Goal: Information Seeking & Learning: Compare options

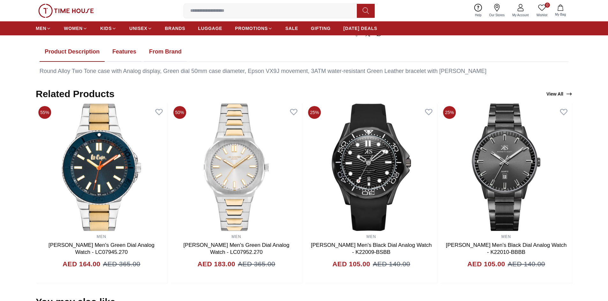
scroll to position [360, 0]
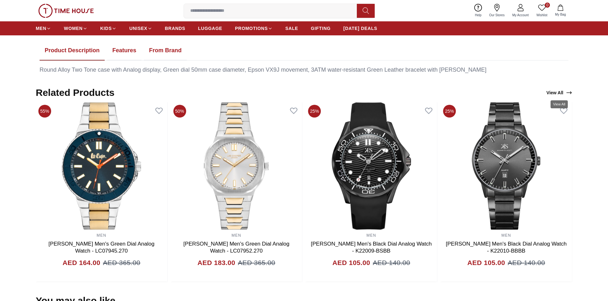
click at [567, 91] on icon "View All" at bounding box center [569, 93] width 6 height 6
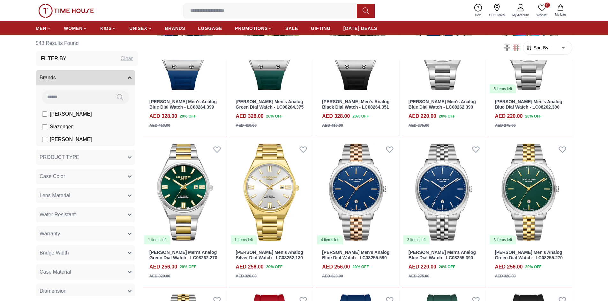
scroll to position [318, 0]
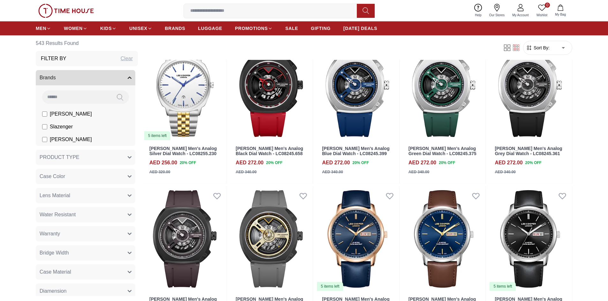
scroll to position [647, 0]
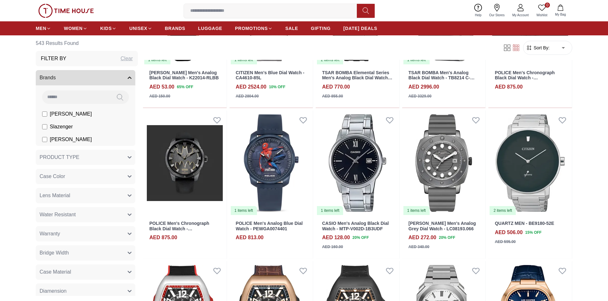
scroll to position [1507, 0]
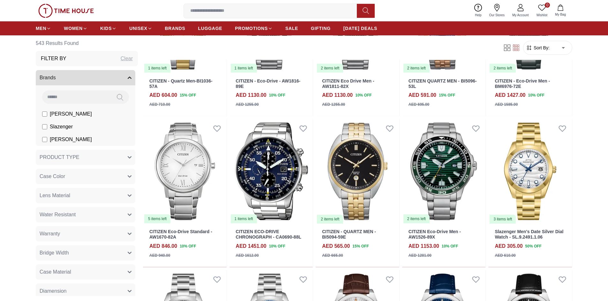
scroll to position [2117, 0]
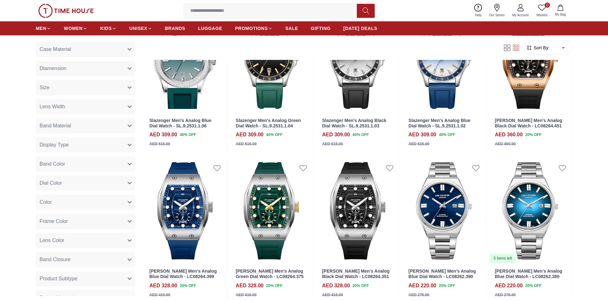
scroll to position [223, 0]
click at [56, 181] on span "Dial Color" at bounding box center [51, 183] width 22 height 8
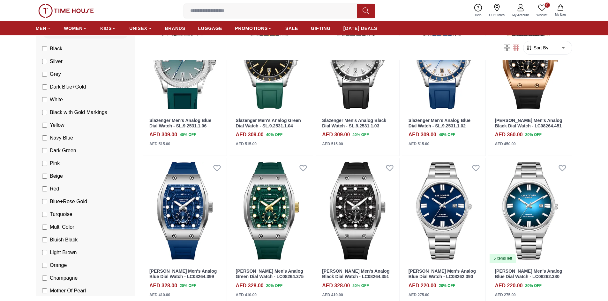
scroll to position [383, 0]
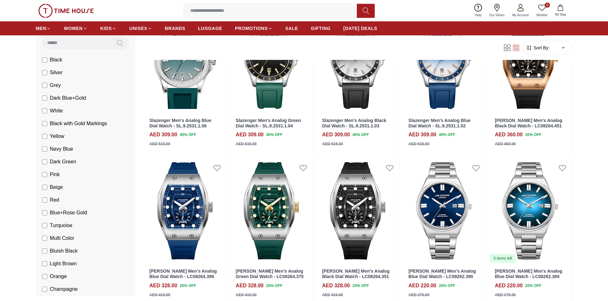
click at [58, 150] on span "Navy Blue" at bounding box center [61, 149] width 23 height 8
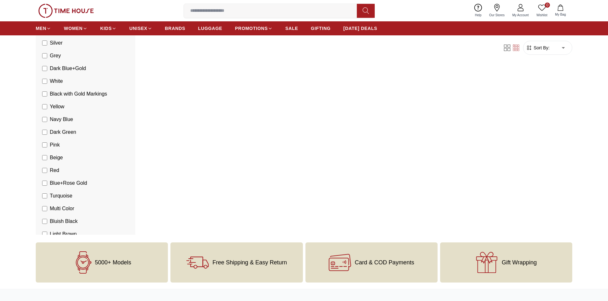
scroll to position [351, 0]
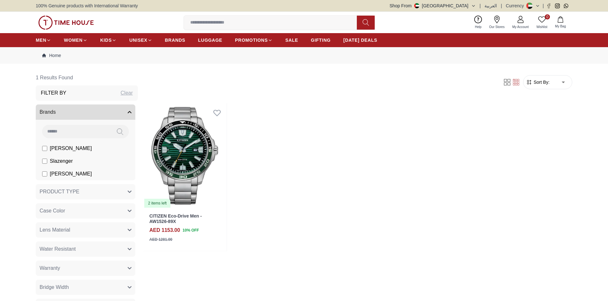
click at [69, 209] on button "Case Color" at bounding box center [86, 211] width 100 height 15
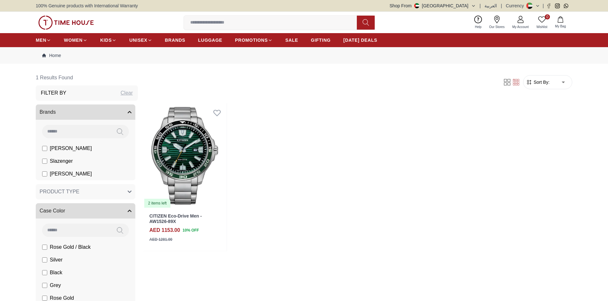
click at [69, 209] on button "Case Color" at bounding box center [86, 211] width 100 height 15
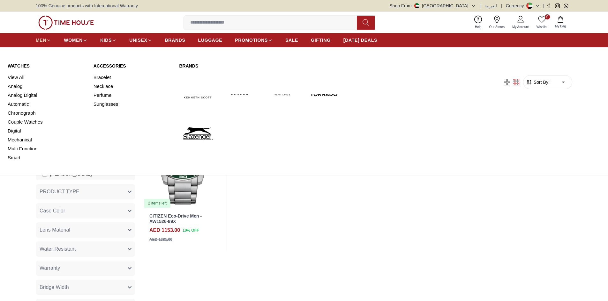
click at [48, 40] on icon at bounding box center [49, 40] width 3 height 1
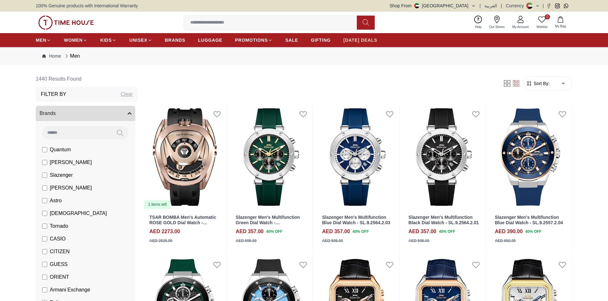
click at [355, 37] on link "[DATE] DEALS" at bounding box center [360, 39] width 34 height 11
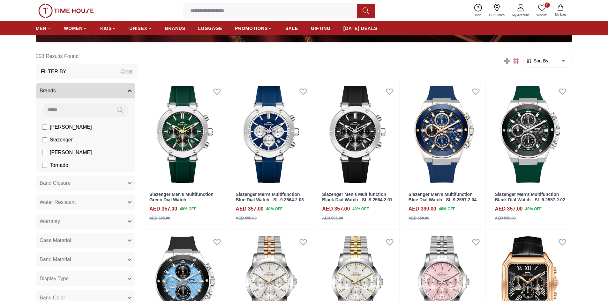
scroll to position [234, 0]
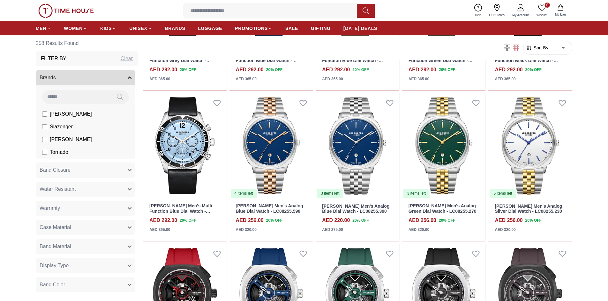
scroll to position [1930, 0]
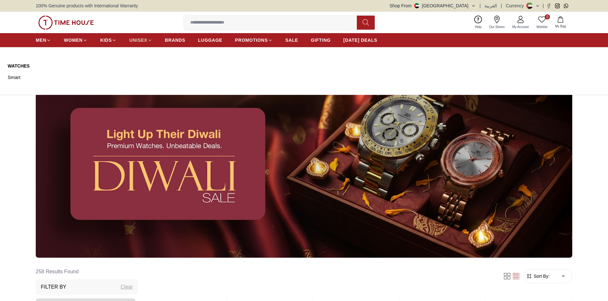
click at [145, 45] on link "UNISEX" at bounding box center [140, 39] width 23 height 11
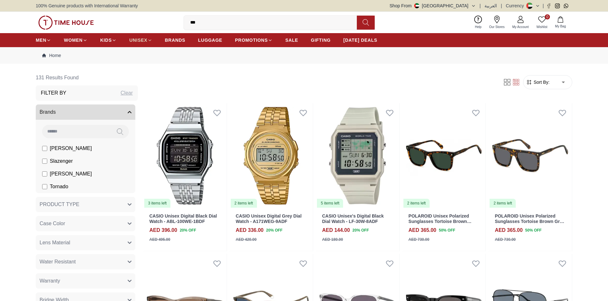
click at [144, 37] on span "UNISEX" at bounding box center [138, 40] width 18 height 6
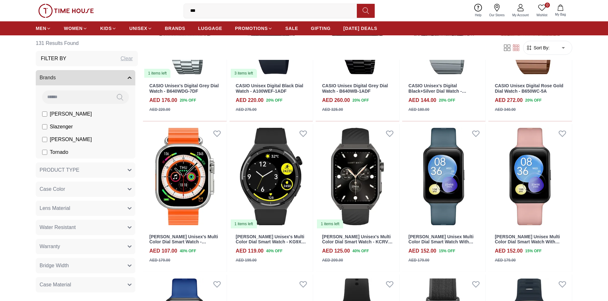
scroll to position [901, 0]
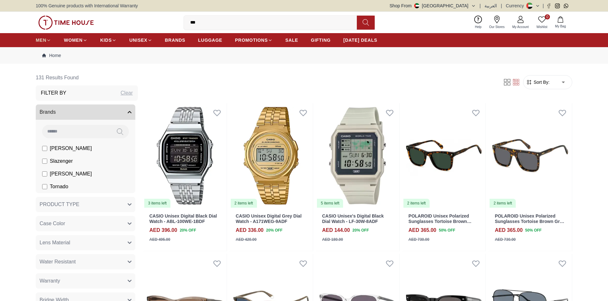
click at [43, 36] on link "MEN" at bounding box center [43, 39] width 15 height 11
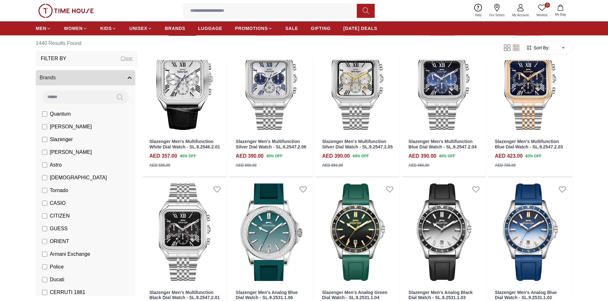
scroll to position [402, 0]
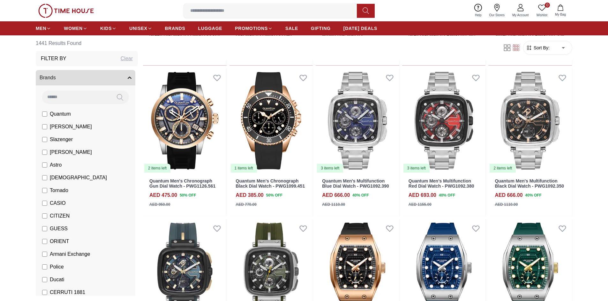
scroll to position [975, 0]
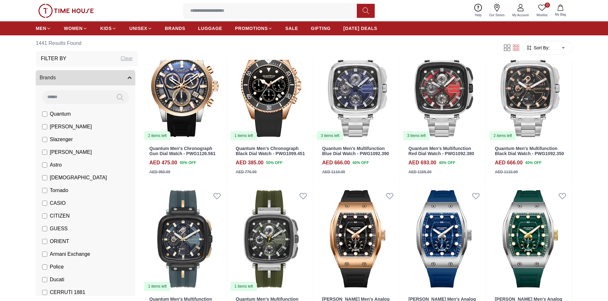
drag, startPoint x: 607, startPoint y: 199, endPoint x: 612, endPoint y: 204, distance: 7.4
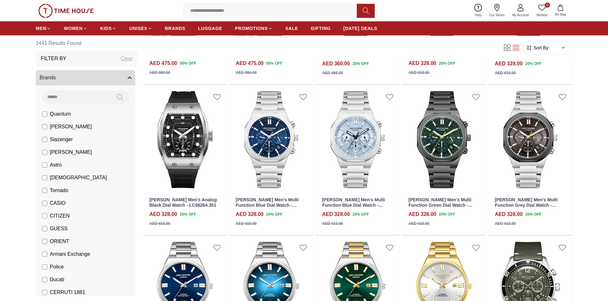
scroll to position [1268, 0]
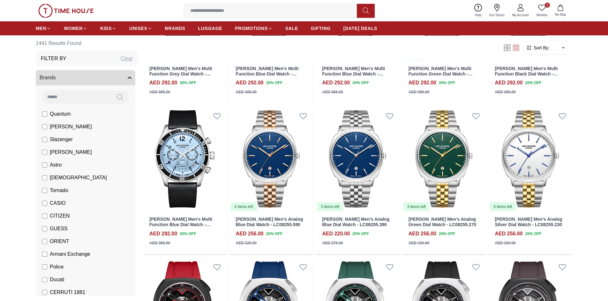
scroll to position [1861, 0]
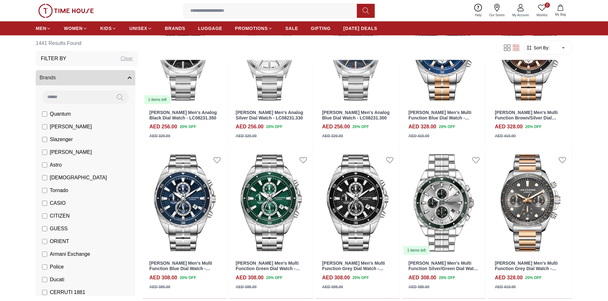
scroll to position [2577, 0]
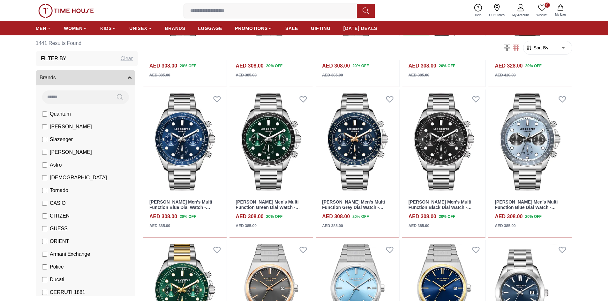
scroll to position [2860, 0]
